Goal: Information Seeking & Learning: Understand process/instructions

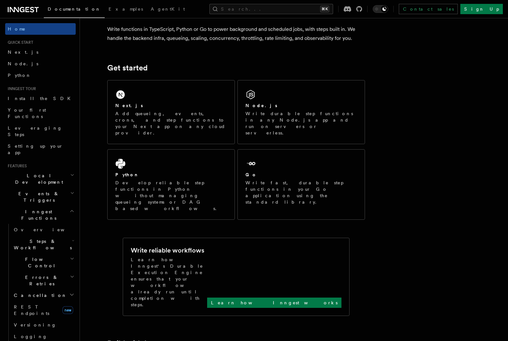
scroll to position [84, 0]
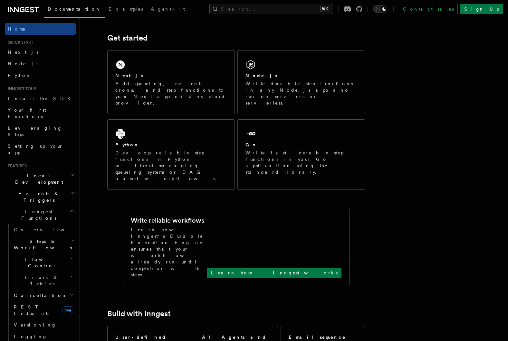
click at [69, 188] on h2 "Events & Triggers" at bounding box center [40, 197] width 71 height 18
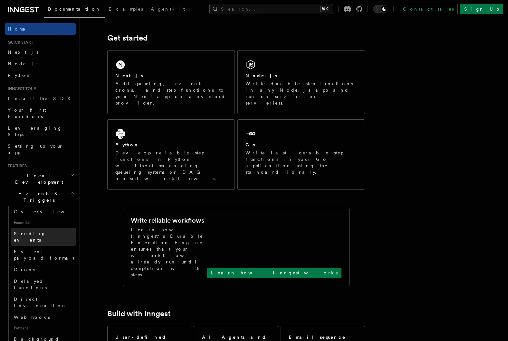
click at [46, 228] on link "Sending events" at bounding box center [43, 237] width 64 height 18
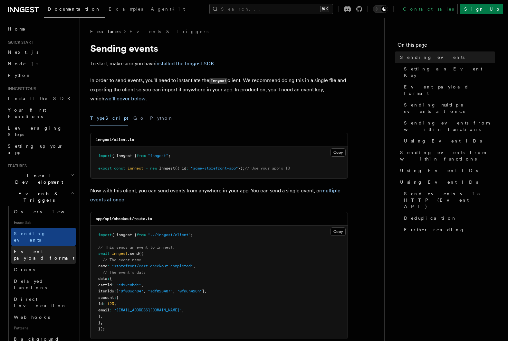
click at [47, 249] on span "Event payload format" at bounding box center [45, 255] width 62 height 13
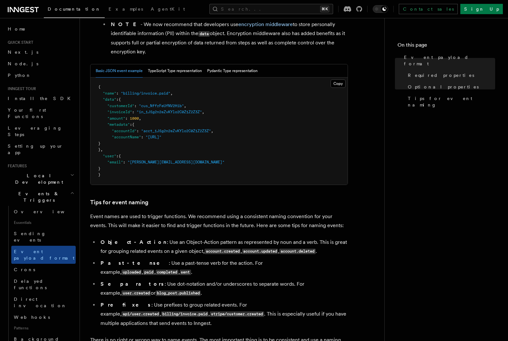
scroll to position [248, 0]
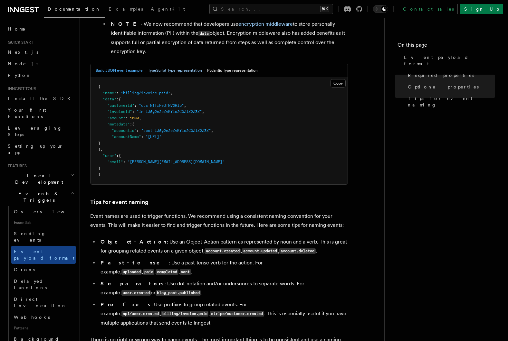
click at [163, 72] on button "TypeScript Type representation" at bounding box center [175, 70] width 54 height 13
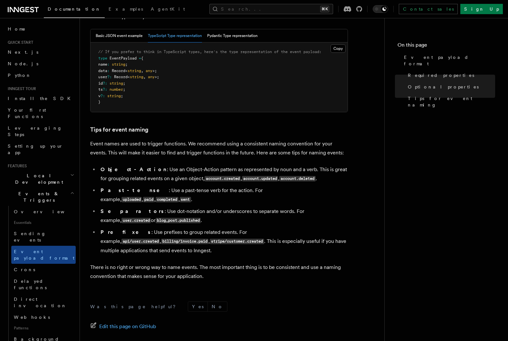
scroll to position [282, 0]
click at [225, 41] on button "Pydantic Type representation" at bounding box center [232, 36] width 51 height 13
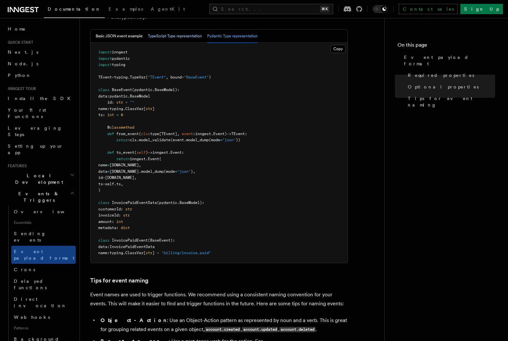
click at [182, 36] on button "TypeScript Type representation" at bounding box center [175, 36] width 54 height 13
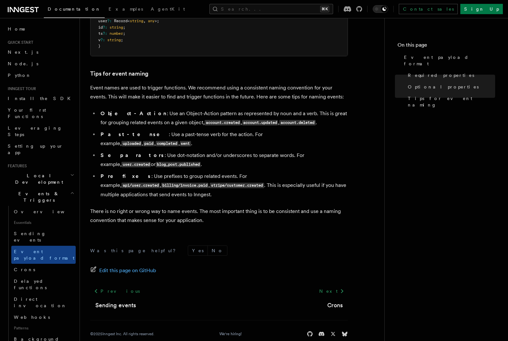
scroll to position [342, 0]
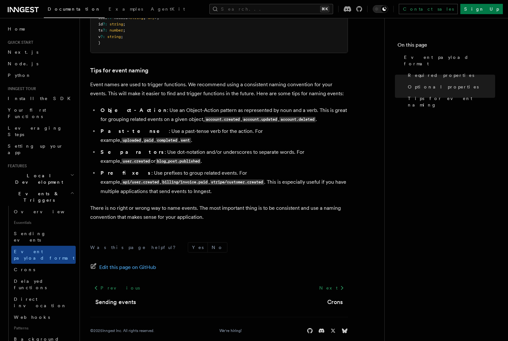
click at [215, 209] on p "There is no right or wrong way to name events. The most important thing is to b…" at bounding box center [219, 213] width 258 height 18
click at [40, 228] on link "Sending events" at bounding box center [43, 237] width 64 height 18
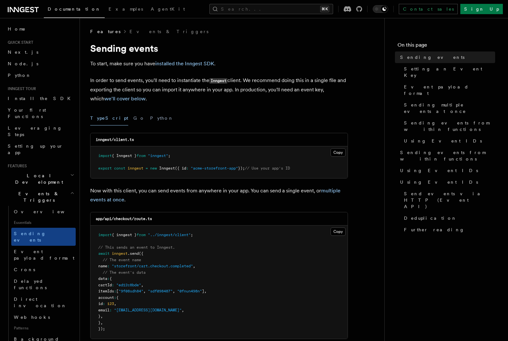
click at [226, 202] on p "Now with this client, you can send events from anywhere in your app. You can se…" at bounding box center [219, 195] width 258 height 18
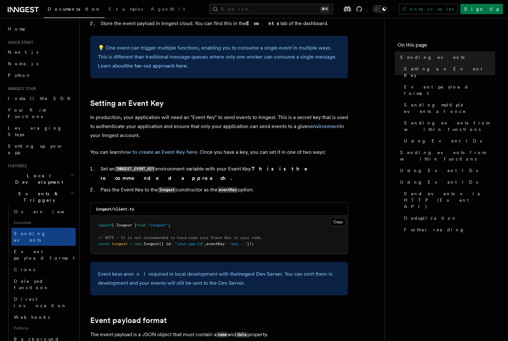
scroll to position [436, 0]
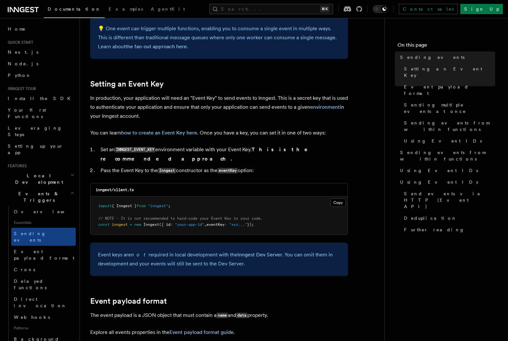
click at [174, 223] on pre "import { Inngest } from "inngest" ; // NOTE - It is not recommended to hard-cod…" at bounding box center [218, 216] width 257 height 38
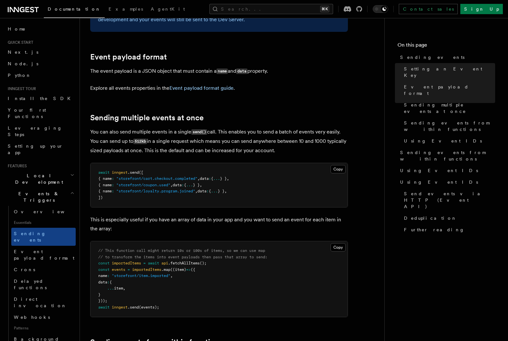
scroll to position [682, 0]
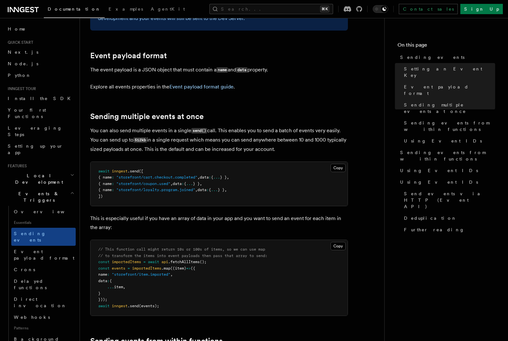
click at [220, 299] on pre "// This function call might return 10s or 100s of items, so we can use map // t…" at bounding box center [218, 278] width 257 height 76
click at [213, 175] on span "{" at bounding box center [212, 177] width 2 height 5
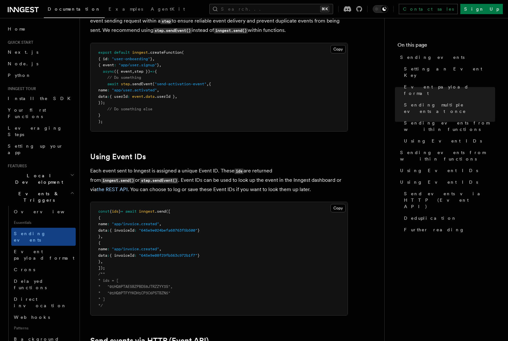
scroll to position [1047, 0]
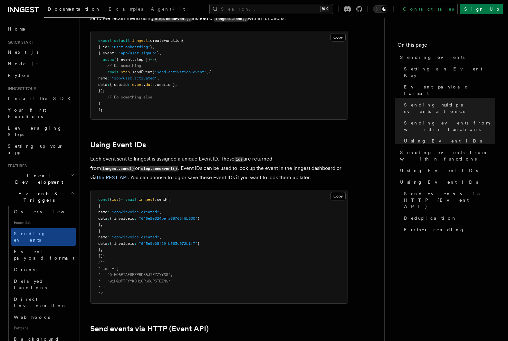
click at [180, 248] on pre "const { ids } = await inngest .send ([ { name : "app/invoice.created" , data : …" at bounding box center [218, 246] width 257 height 113
